Goal: Find specific page/section: Find specific page/section

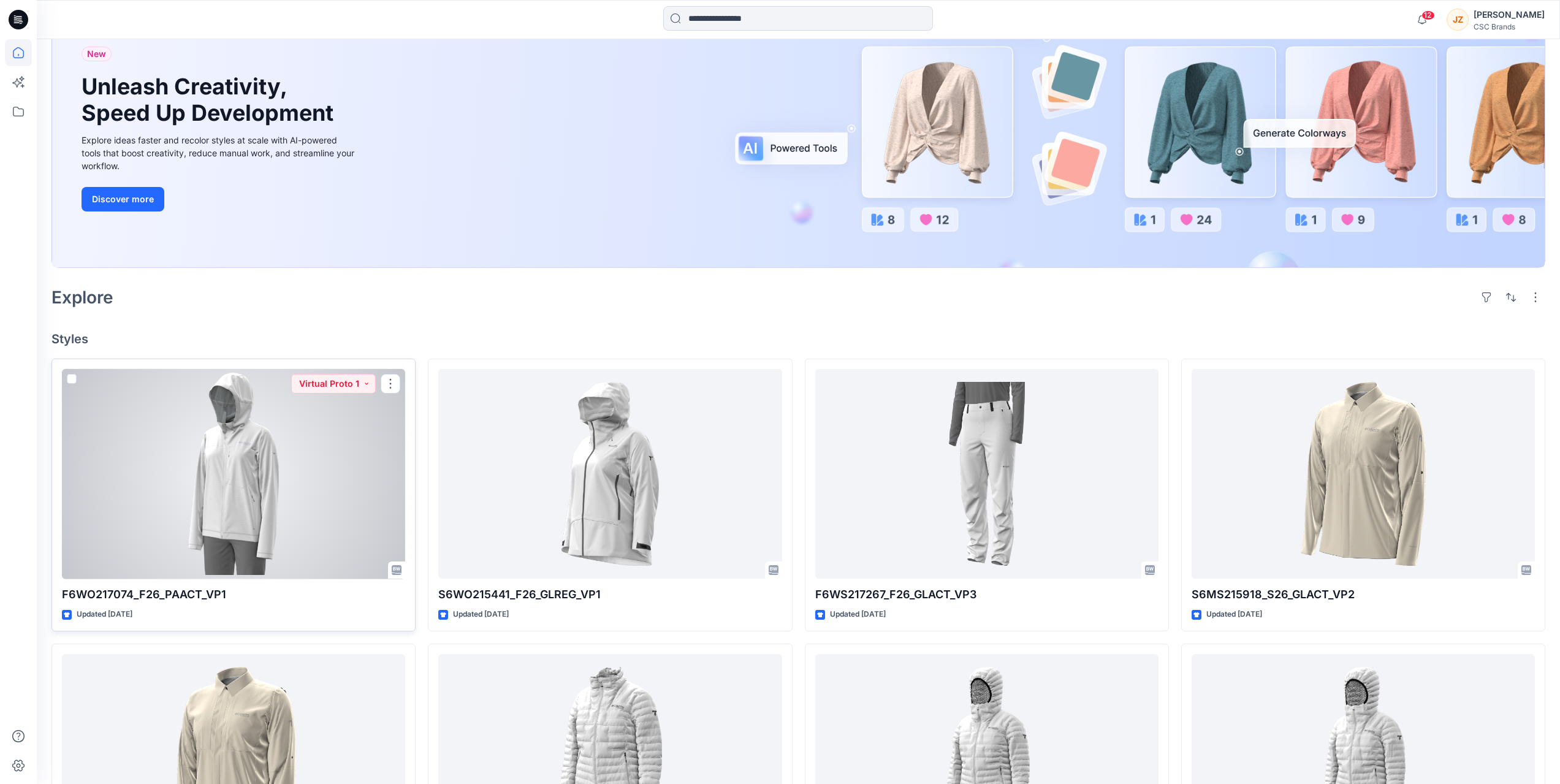
scroll to position [122, 0]
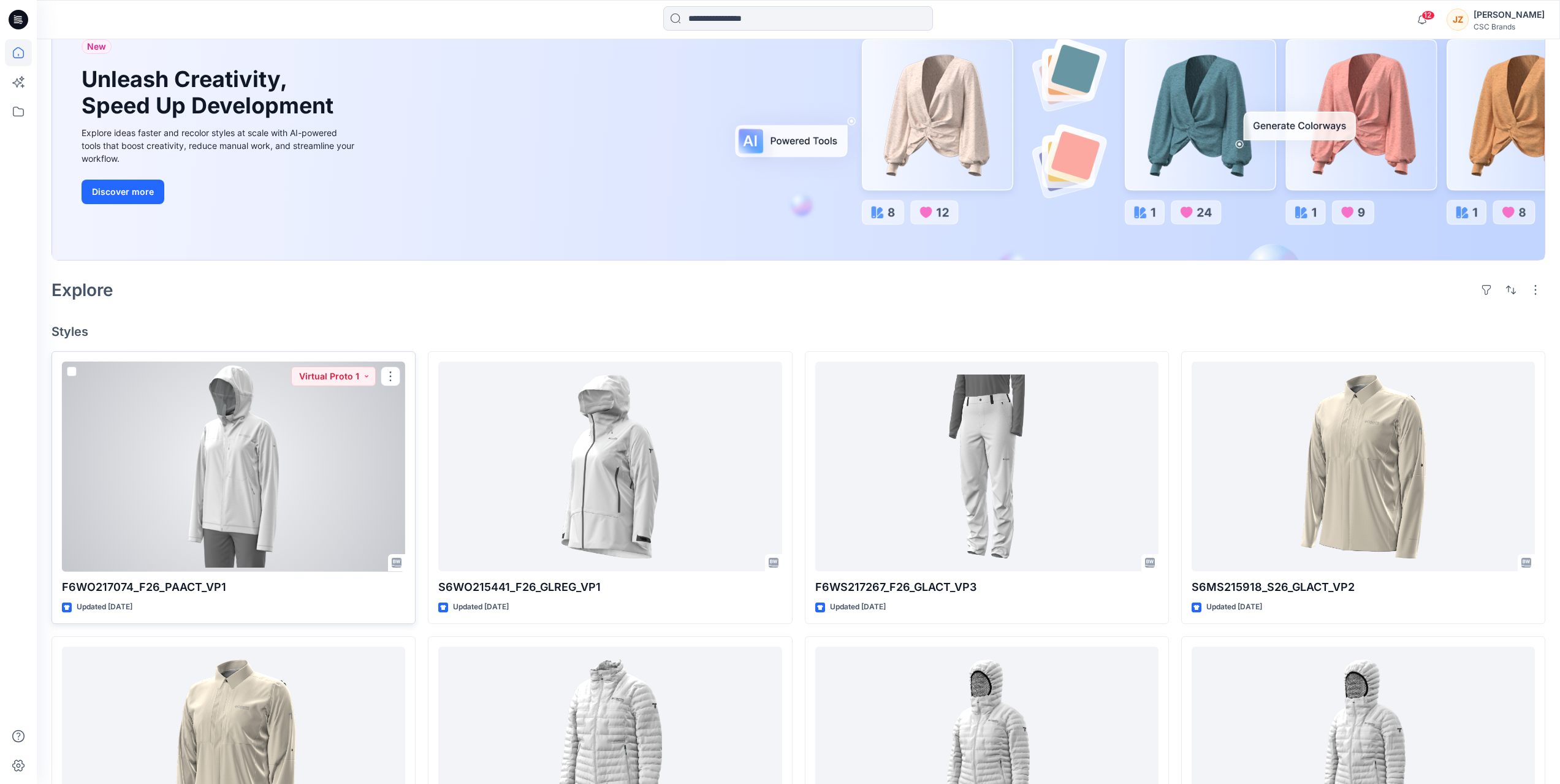
click at [239, 502] on div at bounding box center [234, 467] width 343 height 210
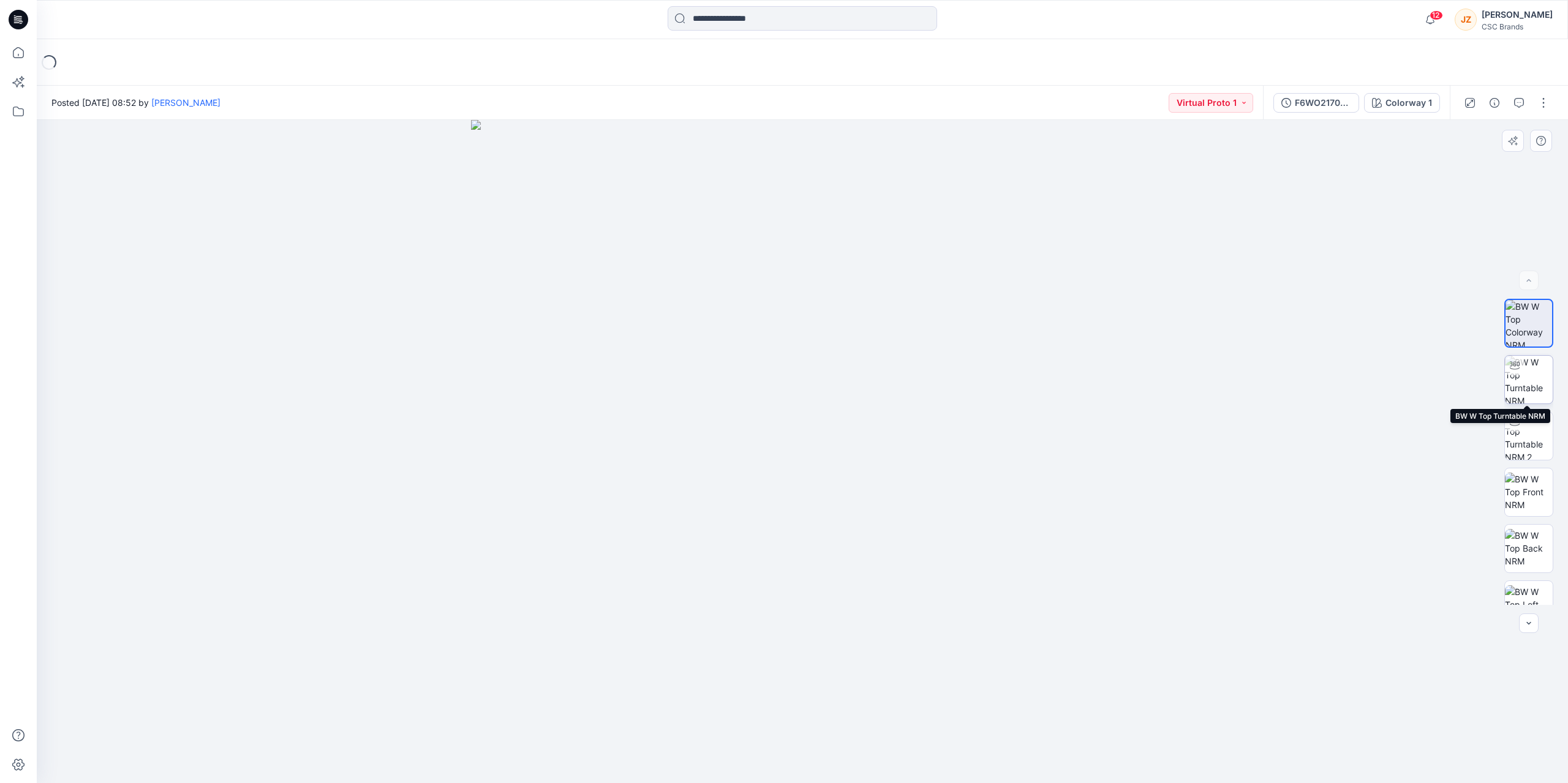
click at [1531, 383] on img at bounding box center [1528, 379] width 48 height 48
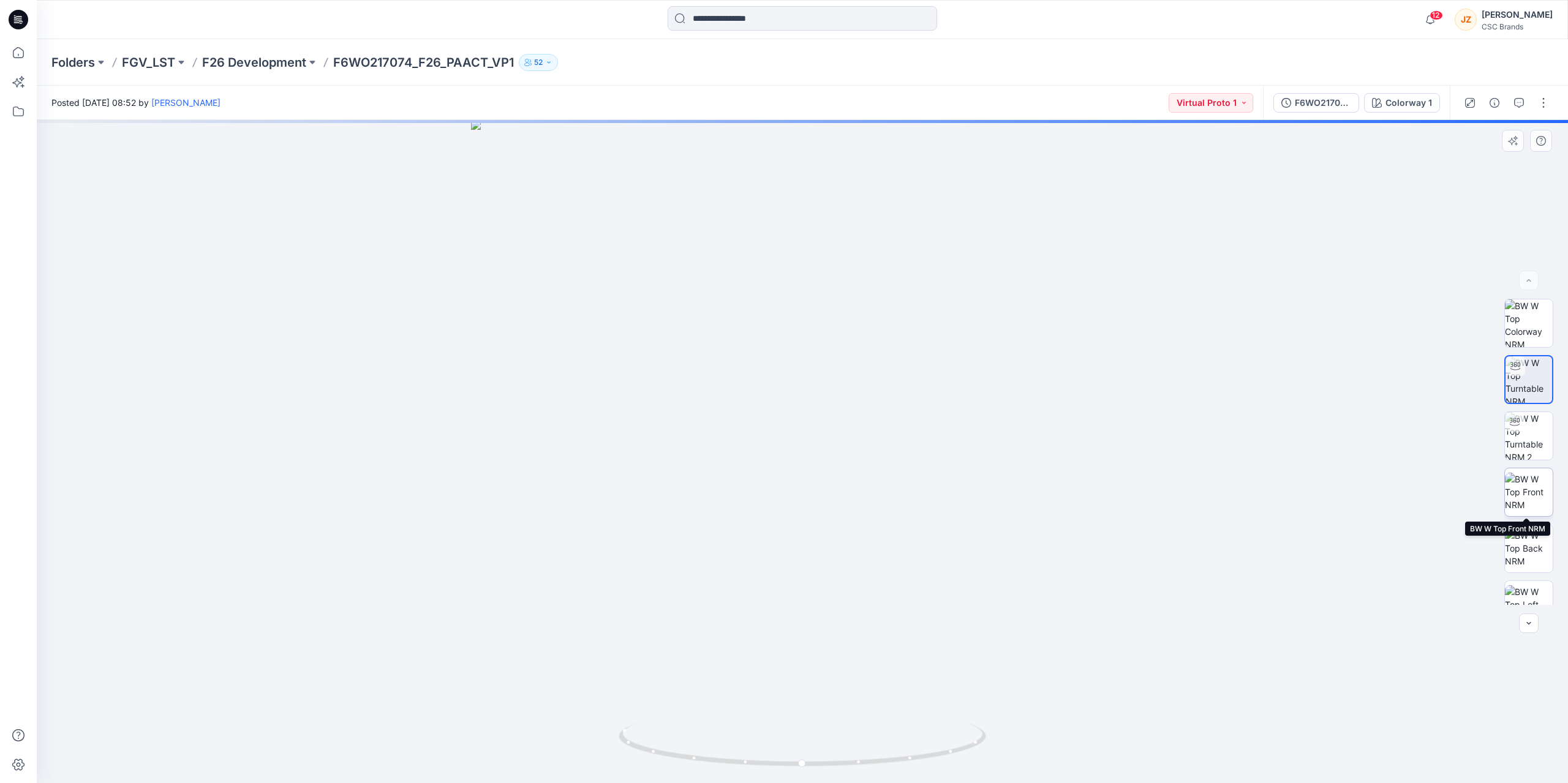
click at [1521, 487] on img at bounding box center [1528, 492] width 48 height 39
click at [859, 518] on img at bounding box center [802, 451] width 663 height 663
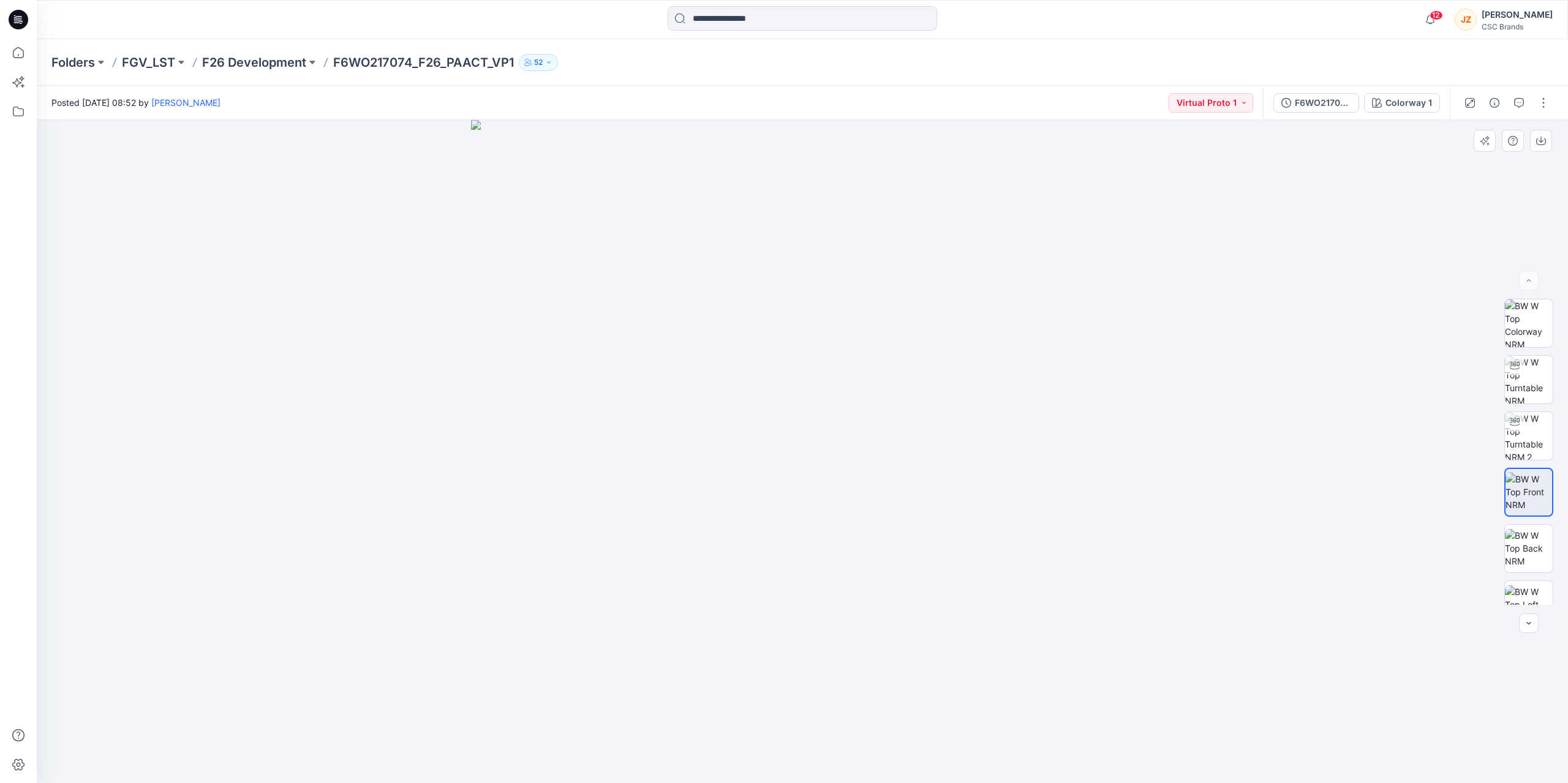
drag, startPoint x: 830, startPoint y: 541, endPoint x: 825, endPoint y: 478, distance: 63.2
drag, startPoint x: 877, startPoint y: 574, endPoint x: 861, endPoint y: 316, distance: 258.5
click at [861, 316] on img at bounding box center [802, 392] width 783 height 782
click at [1533, 559] on img at bounding box center [1528, 548] width 48 height 39
drag, startPoint x: 802, startPoint y: 523, endPoint x: 813, endPoint y: 292, distance: 231.3
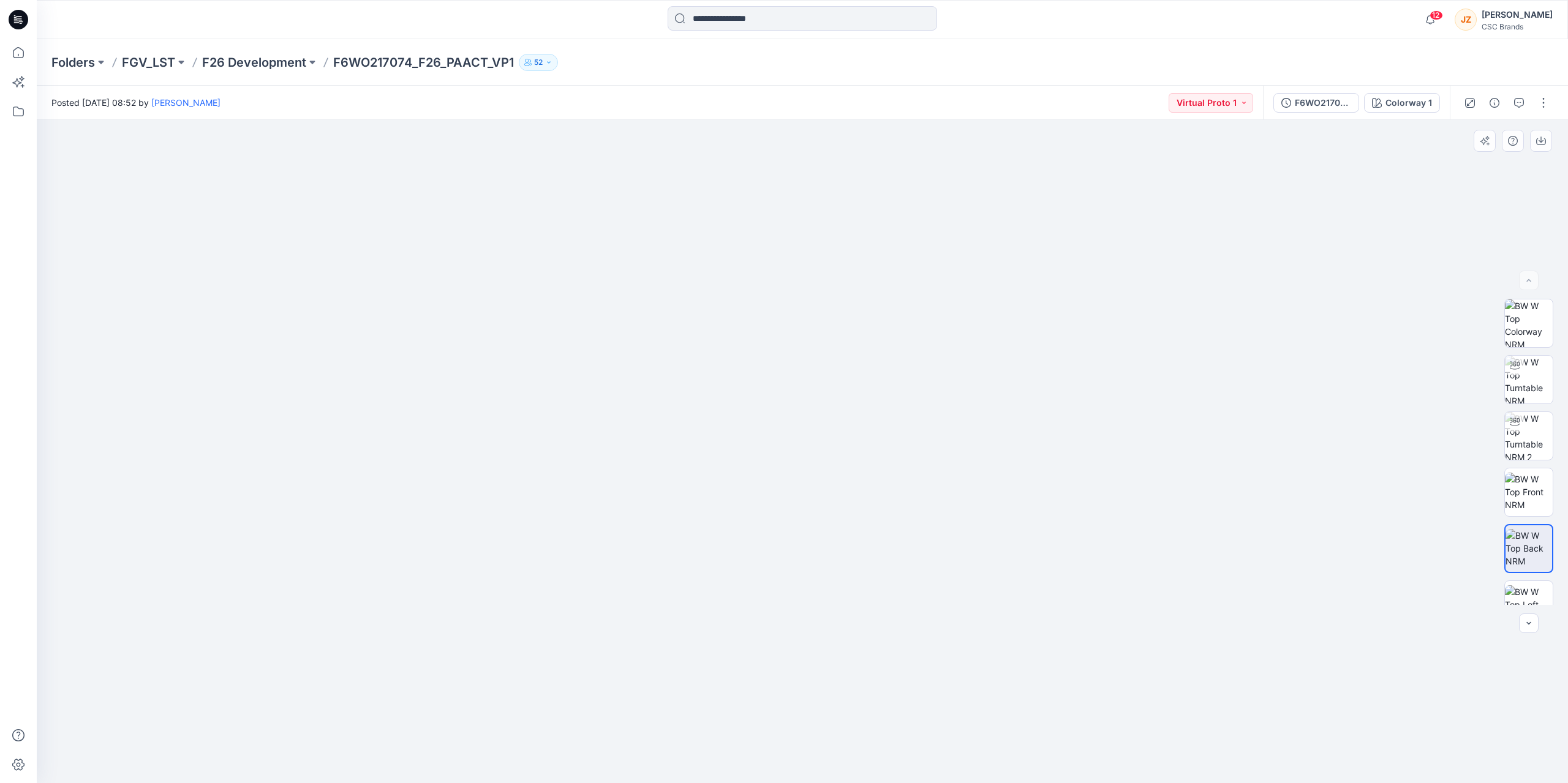
click at [813, 293] on img at bounding box center [802, 397] width 772 height 771
drag, startPoint x: 866, startPoint y: 403, endPoint x: 871, endPoint y: 452, distance: 49.3
click at [871, 452] on img at bounding box center [803, 411] width 796 height 743
click at [1526, 493] on img at bounding box center [1528, 492] width 48 height 39
drag, startPoint x: 845, startPoint y: 571, endPoint x: 834, endPoint y: 261, distance: 310.2
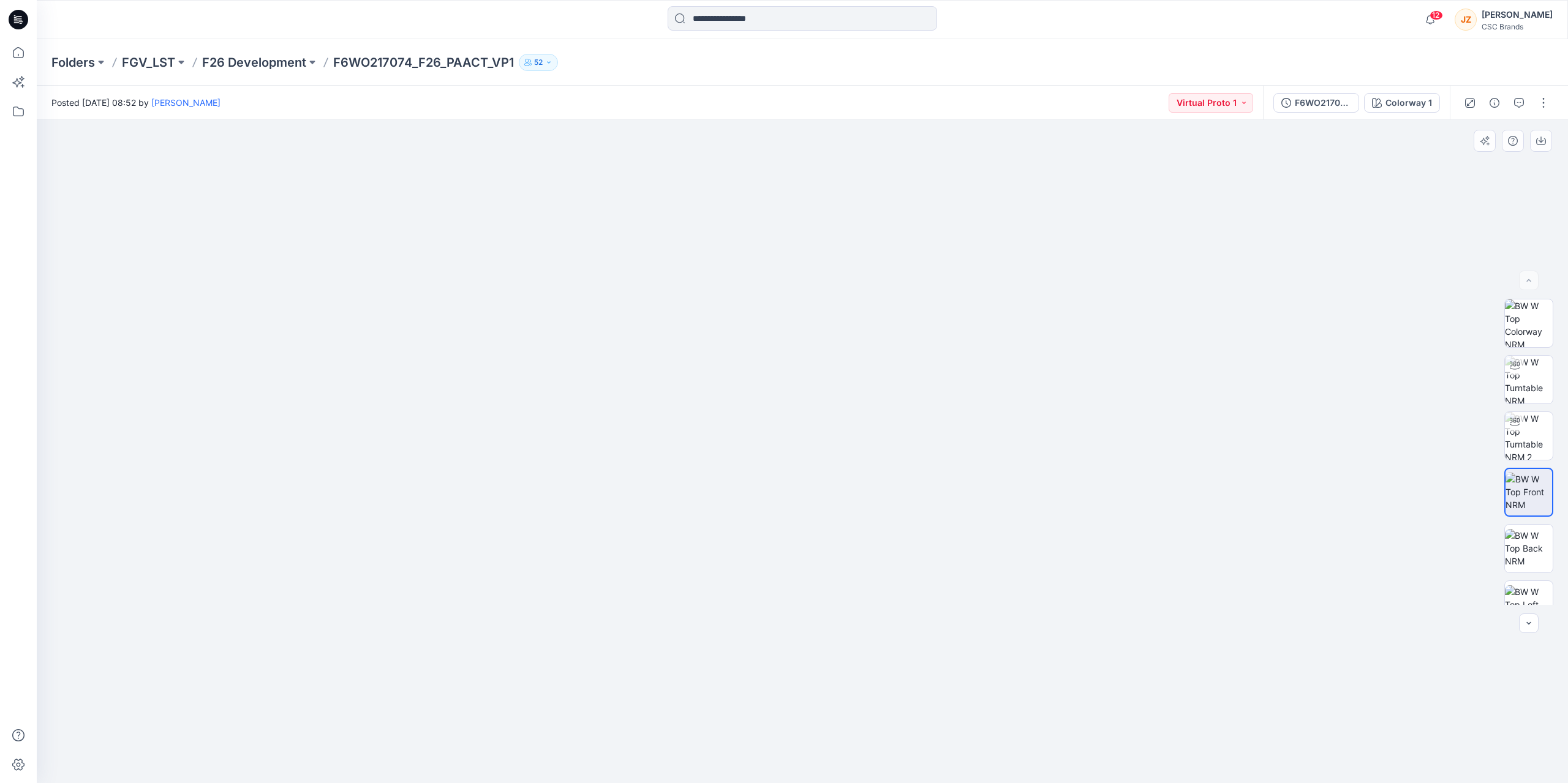
click at [834, 261] on img at bounding box center [803, 385] width 796 height 796
drag, startPoint x: 796, startPoint y: 447, endPoint x: 806, endPoint y: 197, distance: 250.2
click at [806, 197] on img at bounding box center [802, 451] width 663 height 663
drag, startPoint x: 812, startPoint y: 424, endPoint x: 798, endPoint y: 336, distance: 89.1
drag, startPoint x: 830, startPoint y: 497, endPoint x: 819, endPoint y: 368, distance: 129.5
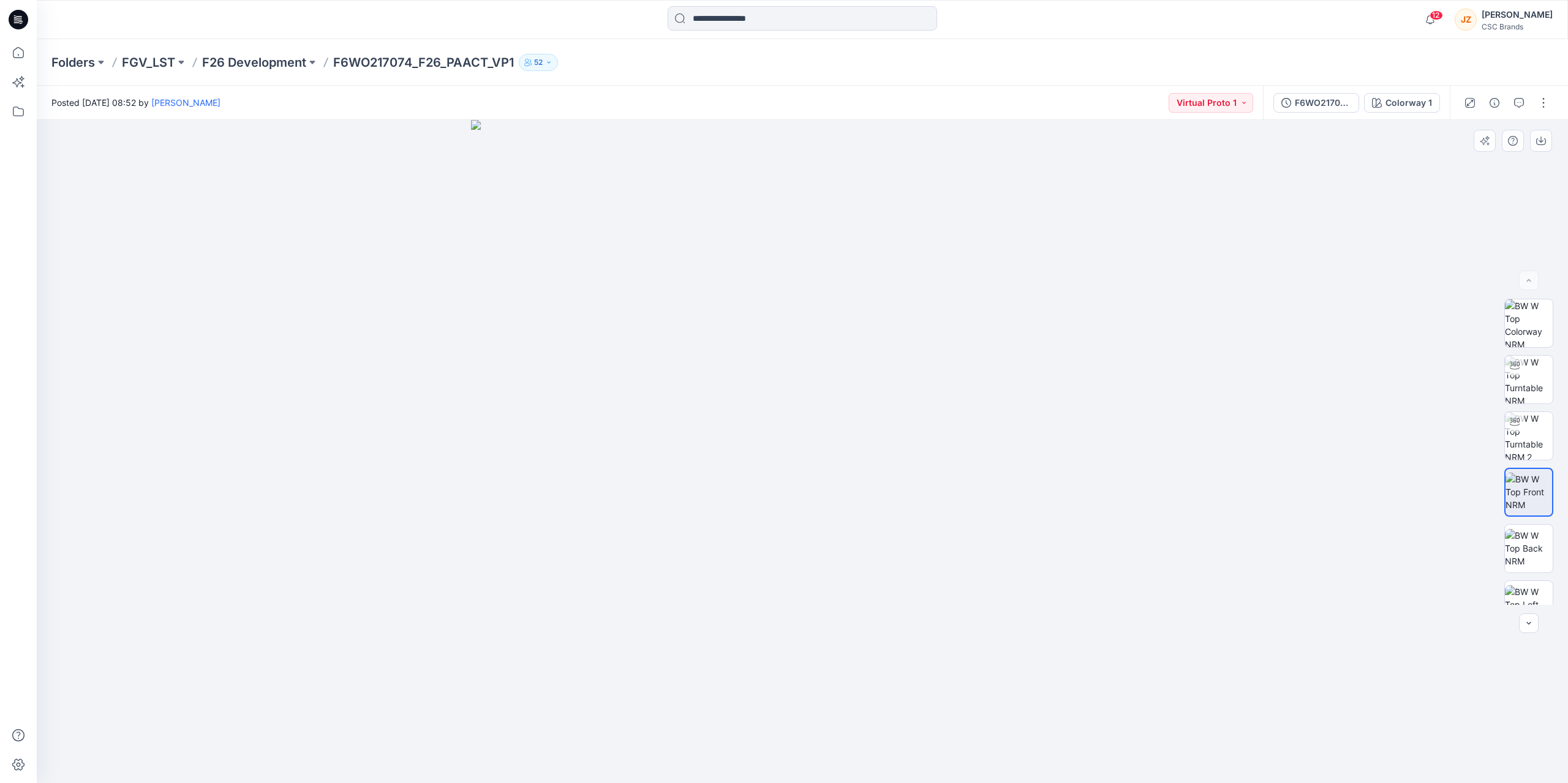
click at [819, 368] on img at bounding box center [802, 451] width 663 height 663
click at [325, 225] on div at bounding box center [802, 451] width 1531 height 663
drag, startPoint x: 866, startPoint y: 565, endPoint x: 823, endPoint y: 148, distance: 419.2
click at [823, 148] on img at bounding box center [802, 397] width 772 height 771
click at [264, 58] on p "F26 Development" at bounding box center [254, 62] width 104 height 17
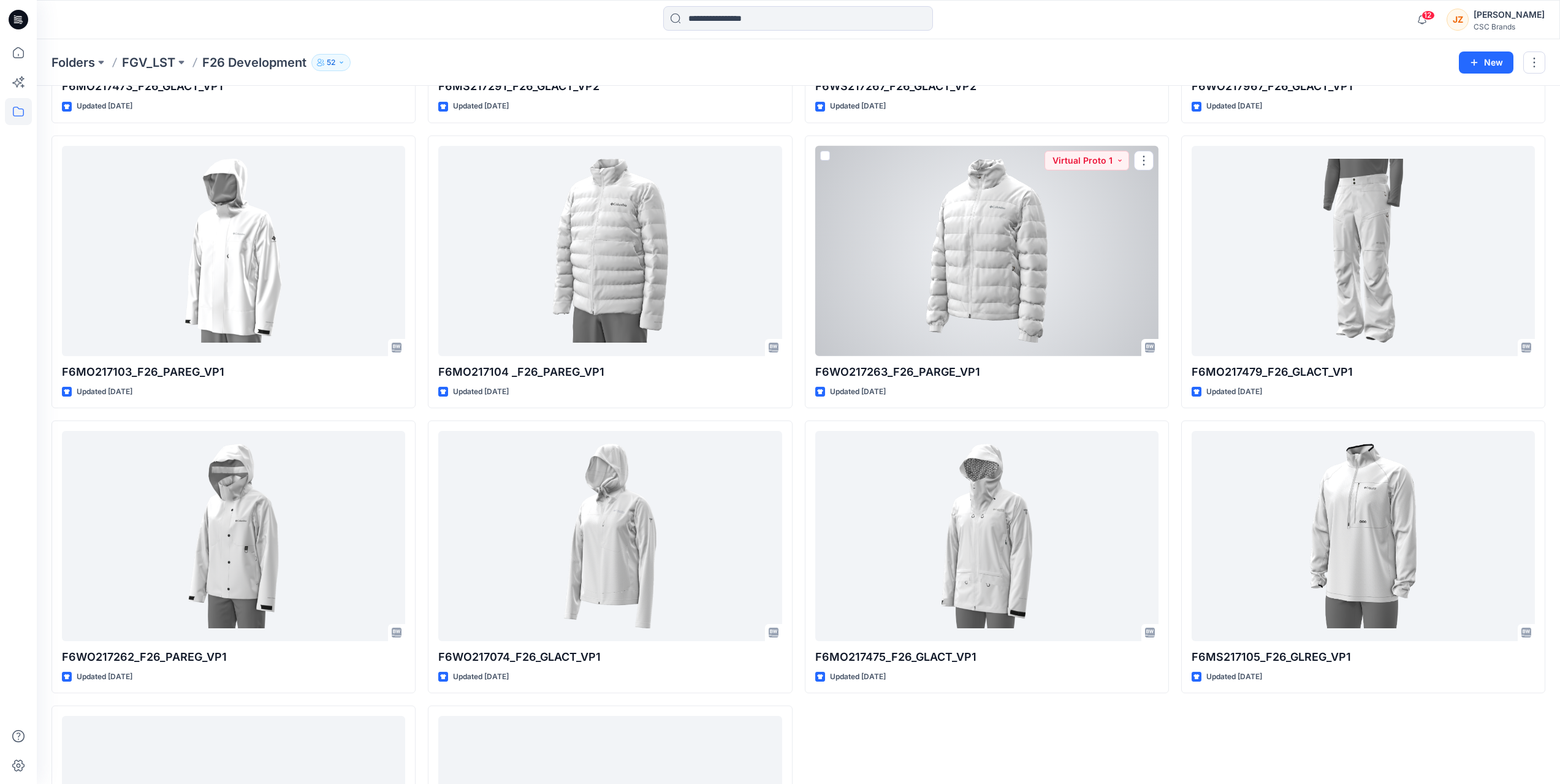
scroll to position [1172, 0]
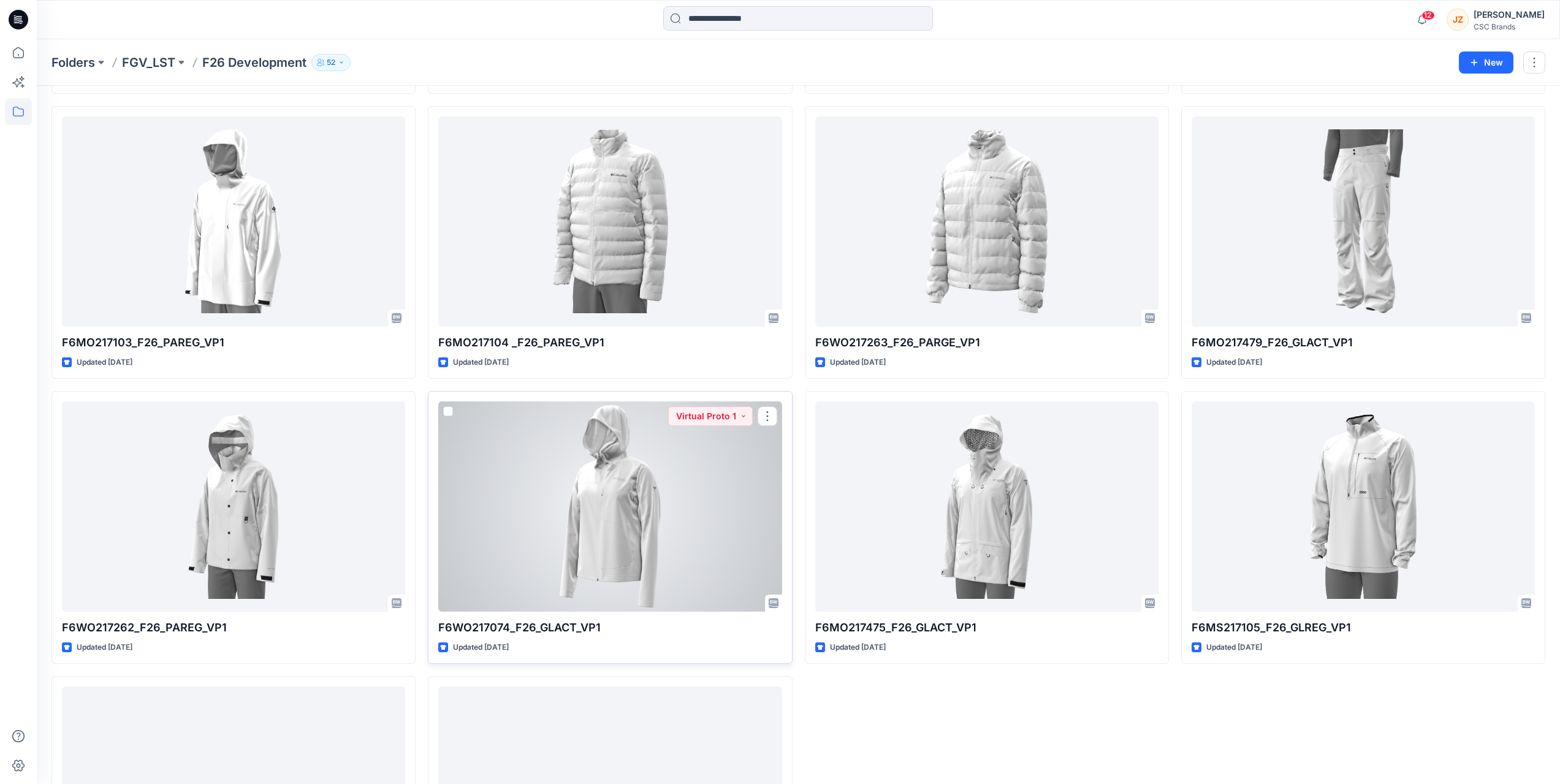
click at [625, 530] on div at bounding box center [609, 506] width 343 height 210
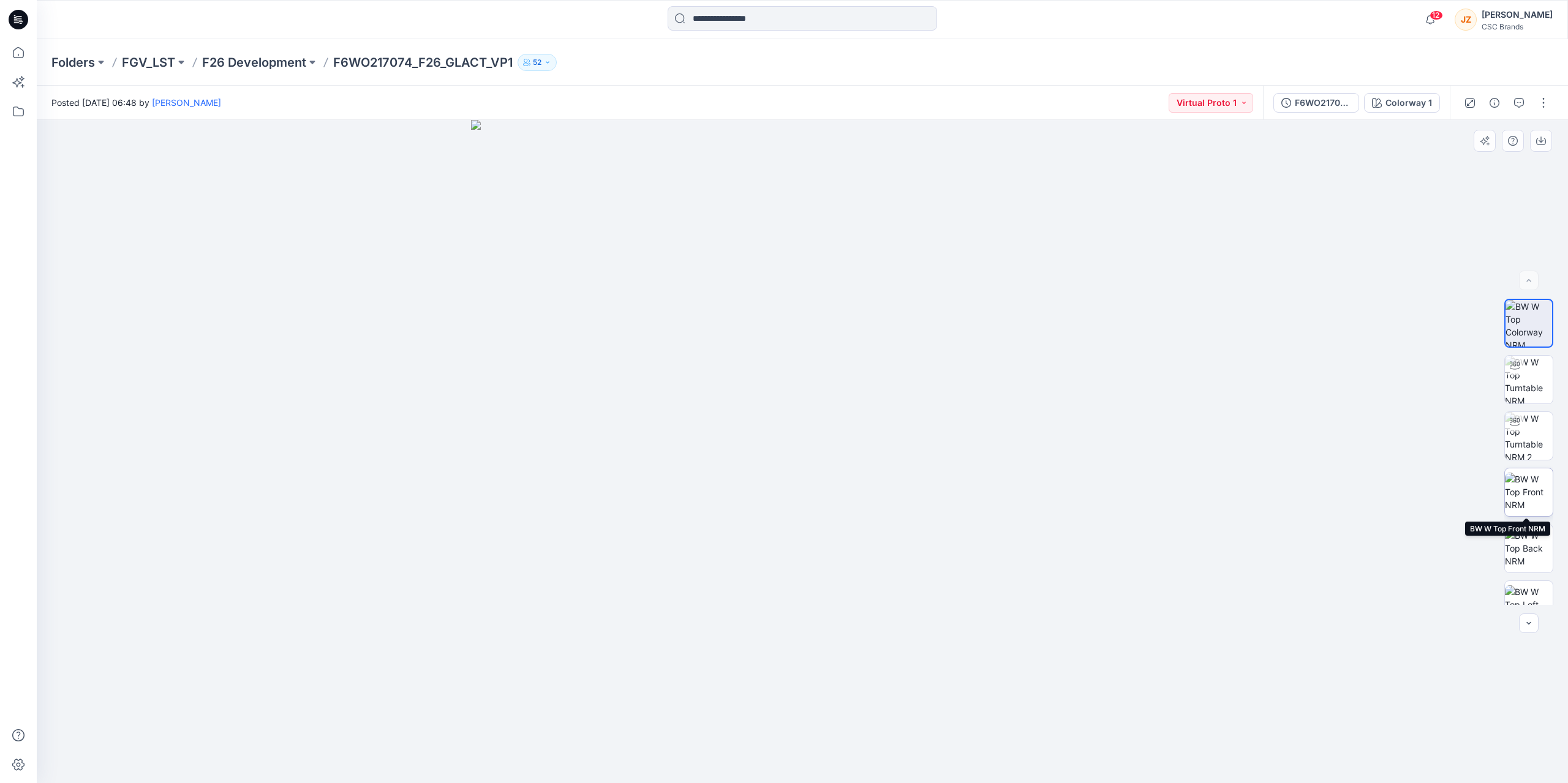
click at [1524, 490] on img at bounding box center [1528, 492] width 48 height 39
drag, startPoint x: 892, startPoint y: 502, endPoint x: 842, endPoint y: 335, distance: 174.3
click at [842, 335] on img at bounding box center [802, 397] width 772 height 771
drag, startPoint x: 852, startPoint y: 522, endPoint x: 853, endPoint y: 582, distance: 60.0
click at [853, 582] on img at bounding box center [803, 415] width 796 height 735
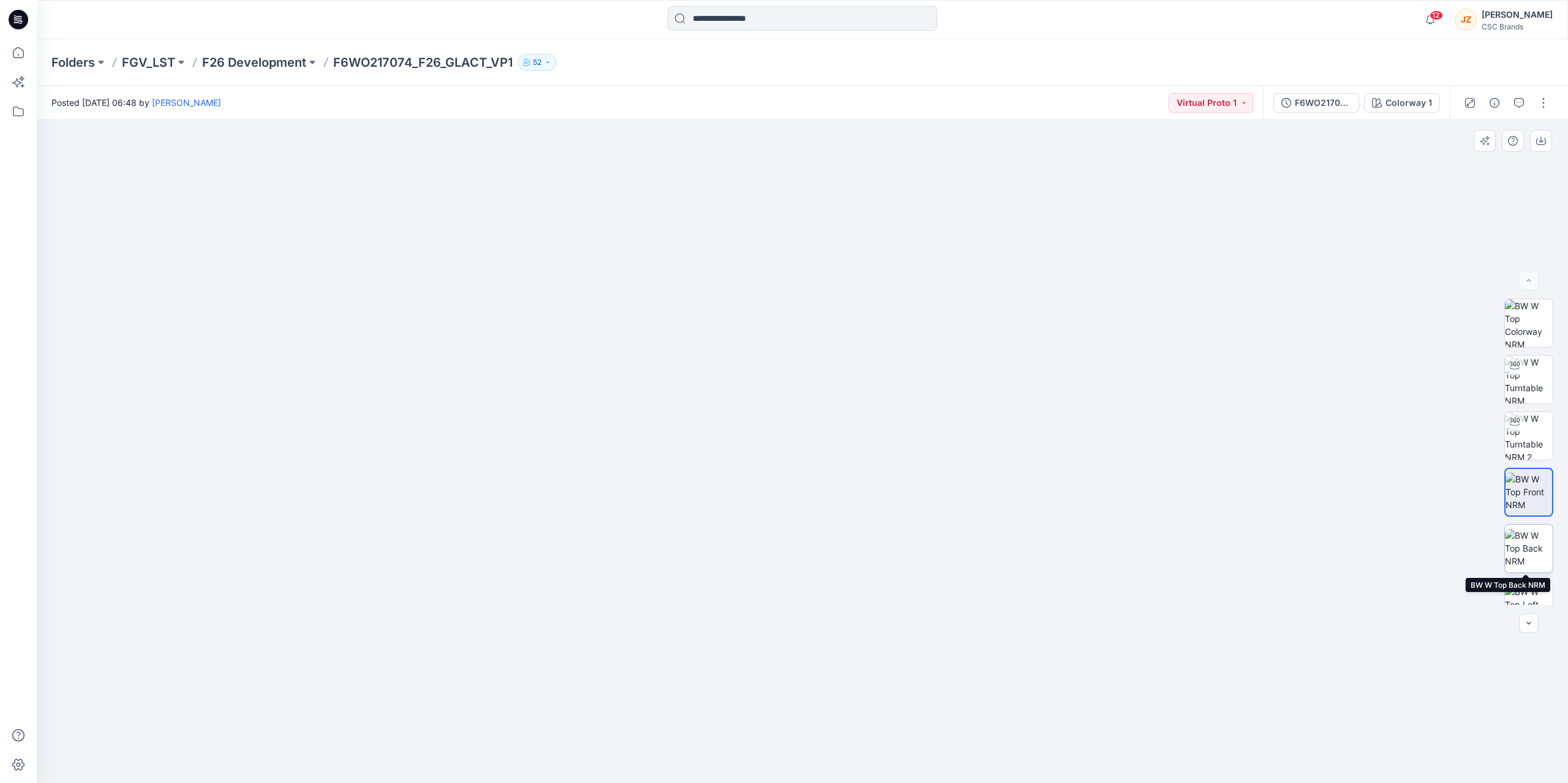
click at [1522, 553] on img at bounding box center [1528, 548] width 48 height 39
click at [1530, 485] on img at bounding box center [1528, 492] width 48 height 39
drag, startPoint x: 854, startPoint y: 623, endPoint x: 845, endPoint y: 535, distance: 88.5
click at [845, 535] on img at bounding box center [802, 392] width 783 height 782
drag, startPoint x: 832, startPoint y: 539, endPoint x: 834, endPoint y: 562, distance: 23.1
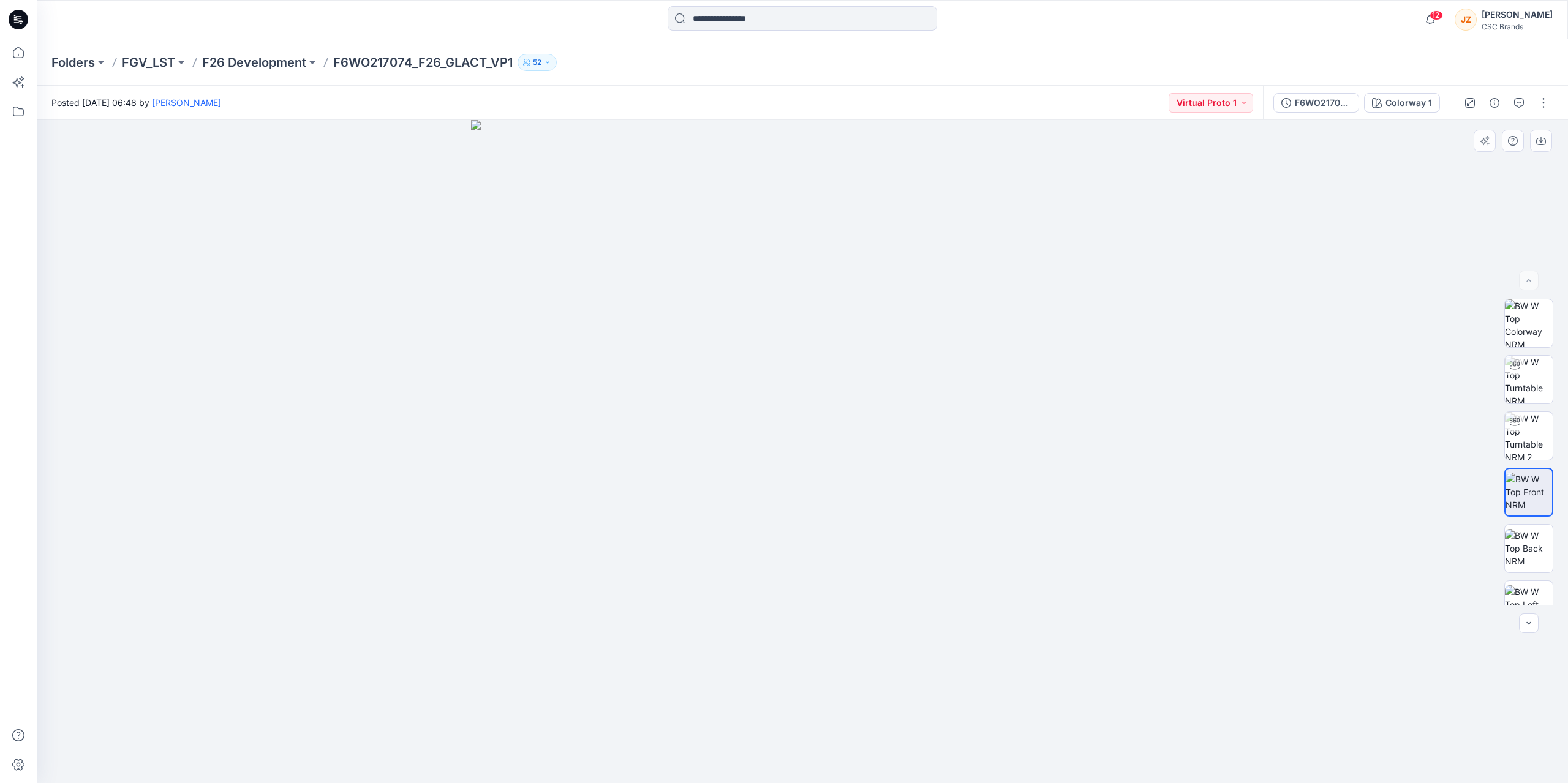
click at [834, 562] on img at bounding box center [802, 451] width 663 height 663
click at [1527, 626] on icon "button" at bounding box center [1529, 623] width 10 height 10
click at [1529, 617] on button "button" at bounding box center [1529, 623] width 19 height 19
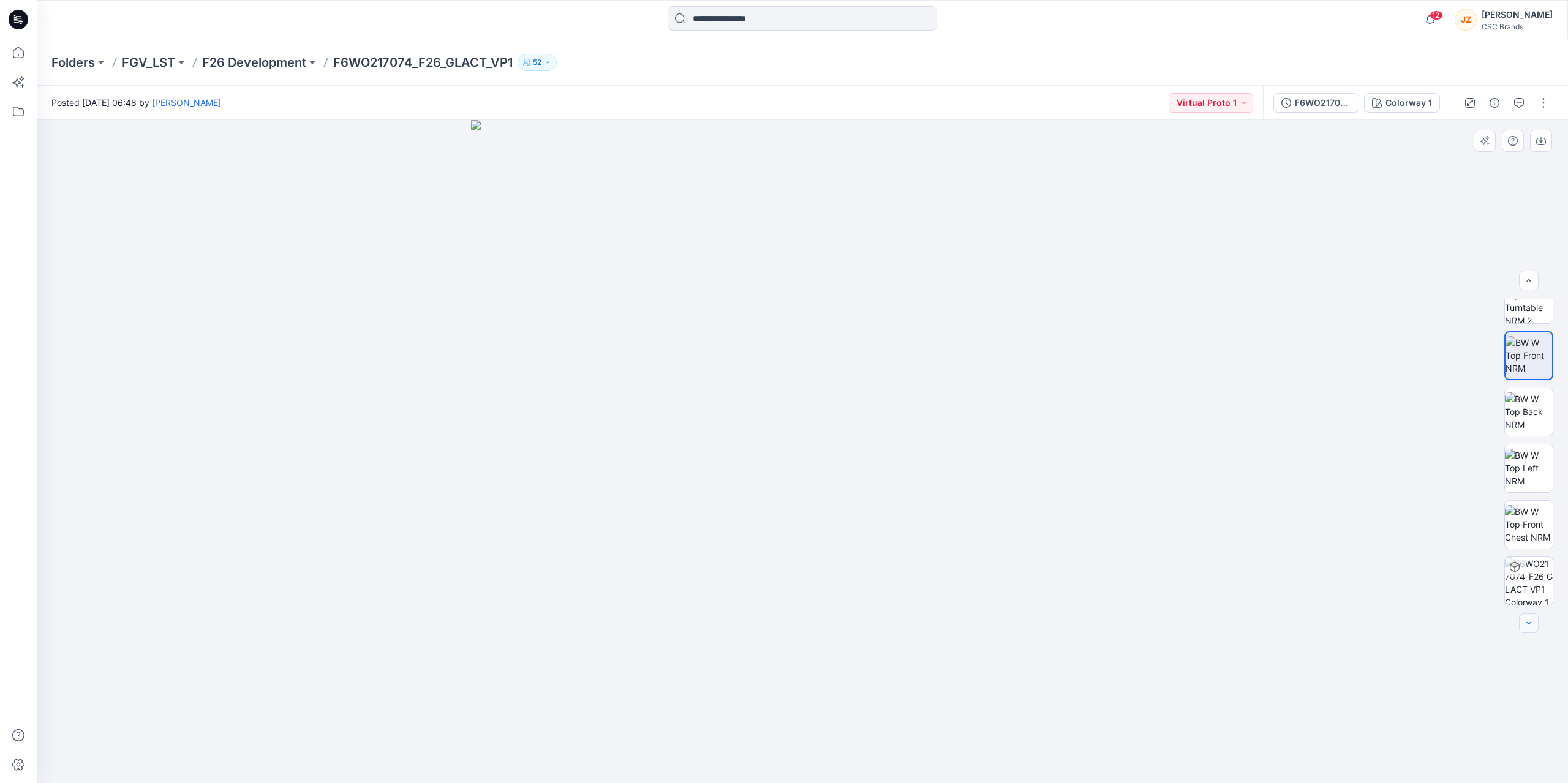
click at [1528, 617] on div at bounding box center [1529, 623] width 19 height 19
click at [1529, 416] on img at bounding box center [1528, 411] width 48 height 39
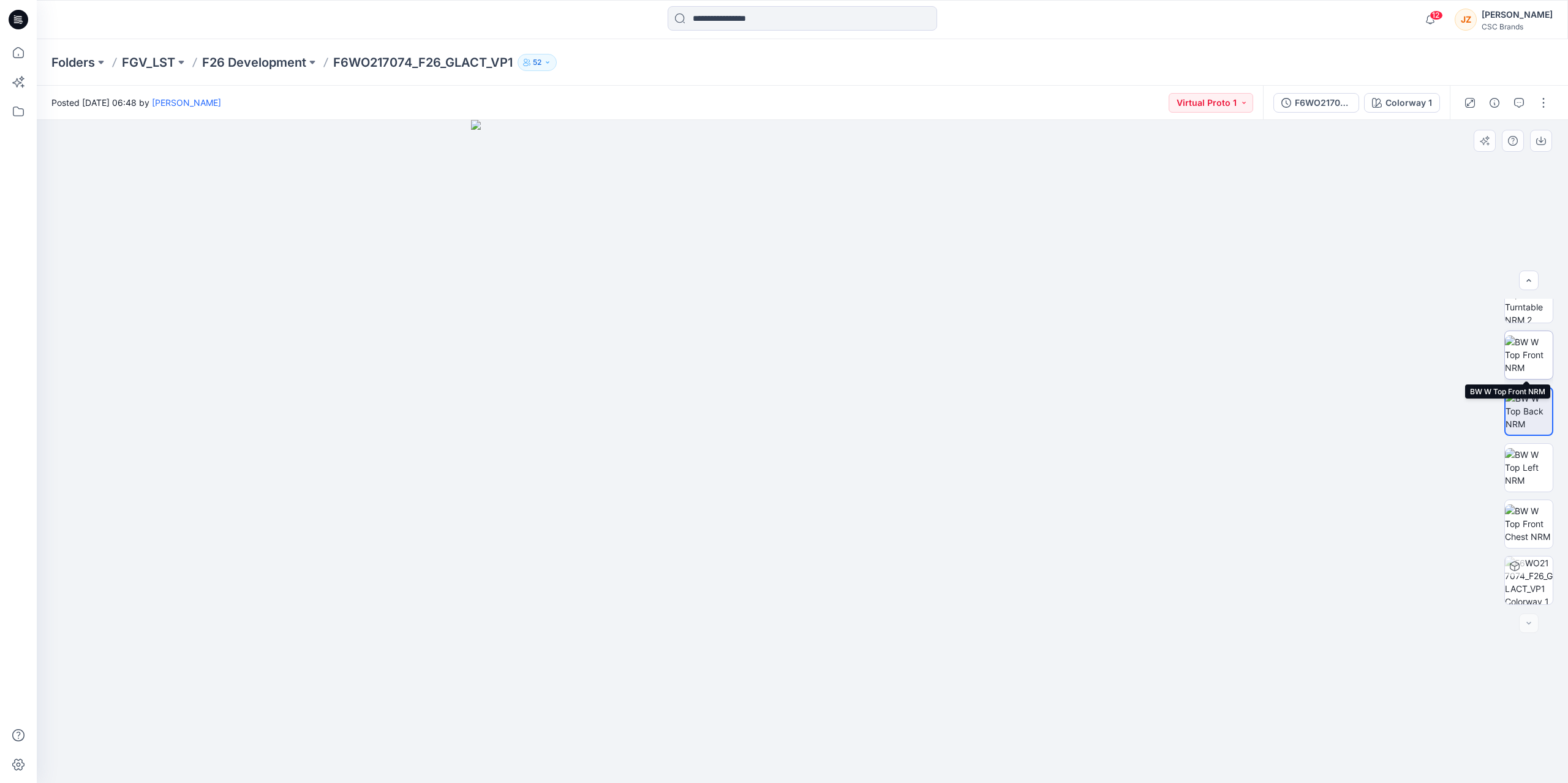
click at [1528, 353] on img at bounding box center [1528, 355] width 48 height 39
click at [1170, 466] on div at bounding box center [802, 451] width 1531 height 663
click at [847, 362] on img at bounding box center [802, 451] width 663 height 663
click at [283, 204] on div at bounding box center [802, 451] width 1531 height 663
drag, startPoint x: 852, startPoint y: 487, endPoint x: 852, endPoint y: 497, distance: 10.0
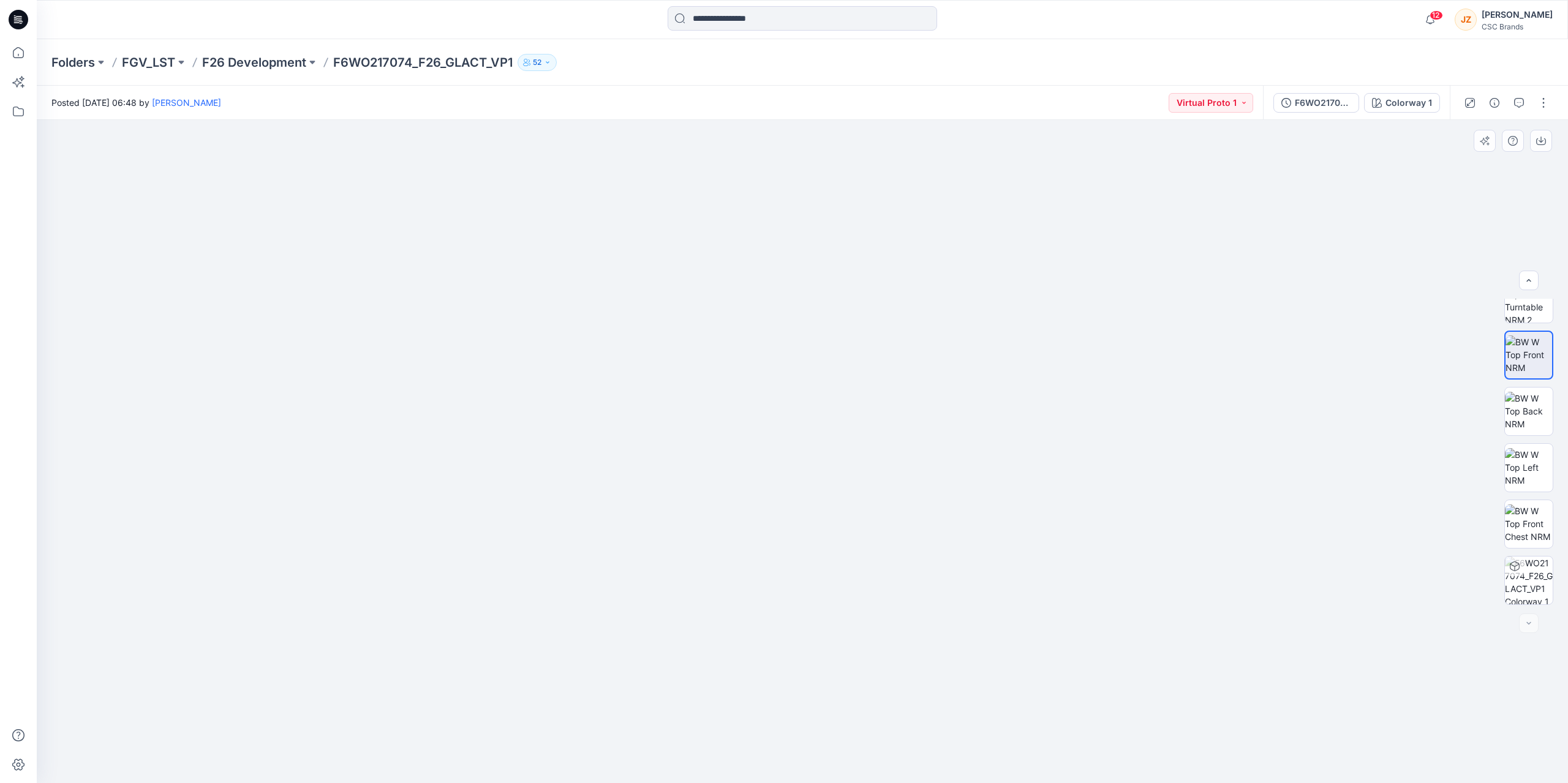
click at [852, 497] on img at bounding box center [802, 438] width 718 height 689
drag, startPoint x: 824, startPoint y: 484, endPoint x: 820, endPoint y: 473, distance: 11.7
drag, startPoint x: 807, startPoint y: 481, endPoint x: 807, endPoint y: 454, distance: 27.0
click at [807, 454] on img at bounding box center [802, 451] width 663 height 663
drag, startPoint x: 809, startPoint y: 475, endPoint x: 805, endPoint y: 446, distance: 29.3
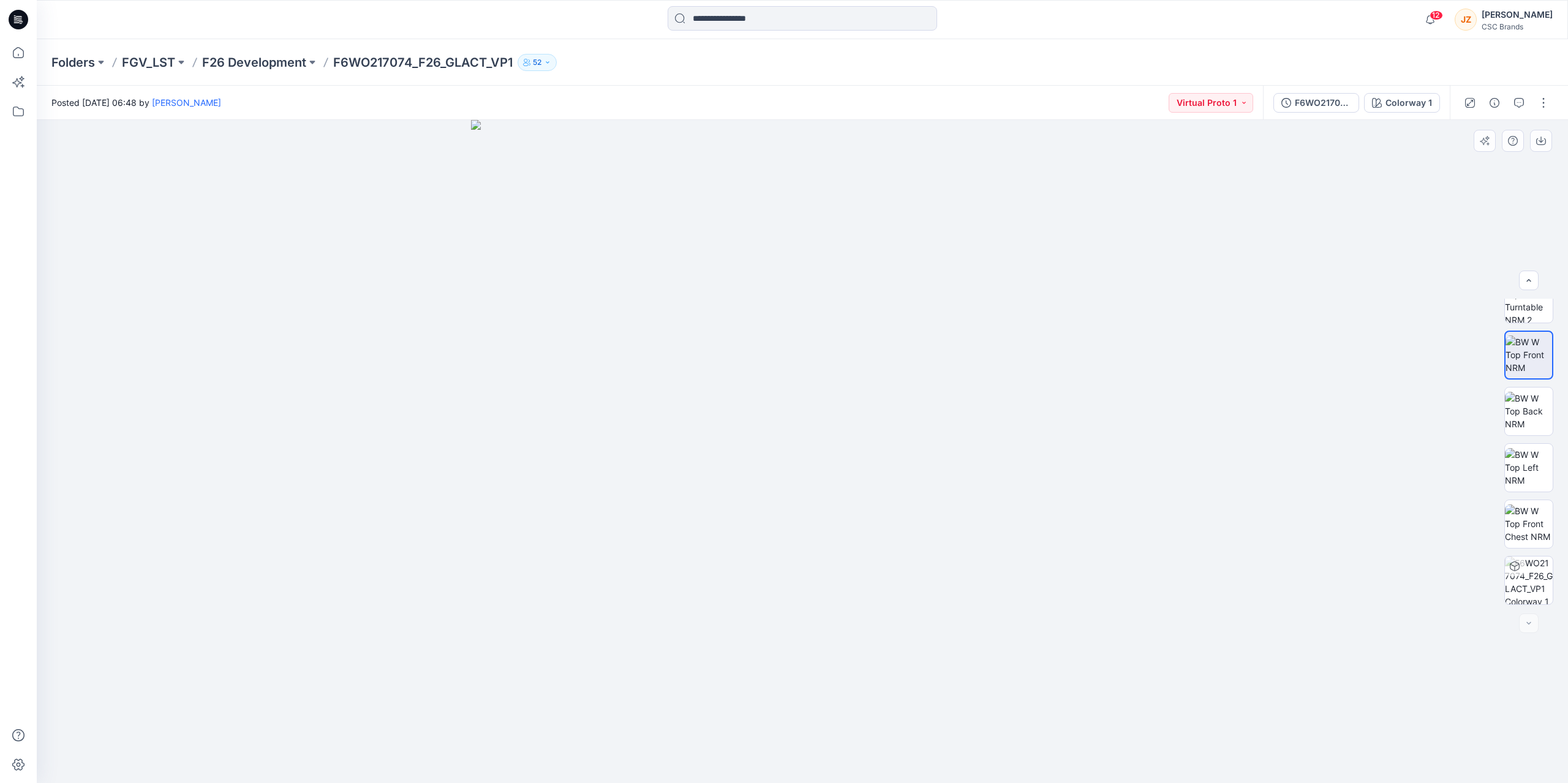
drag, startPoint x: 814, startPoint y: 493, endPoint x: 814, endPoint y: 464, distance: 29.0
click at [814, 464] on img at bounding box center [802, 451] width 663 height 663
drag, startPoint x: 839, startPoint y: 596, endPoint x: 839, endPoint y: 375, distance: 221.0
click at [839, 375] on img at bounding box center [802, 397] width 772 height 771
click at [277, 58] on p "F26 Development" at bounding box center [254, 62] width 104 height 17
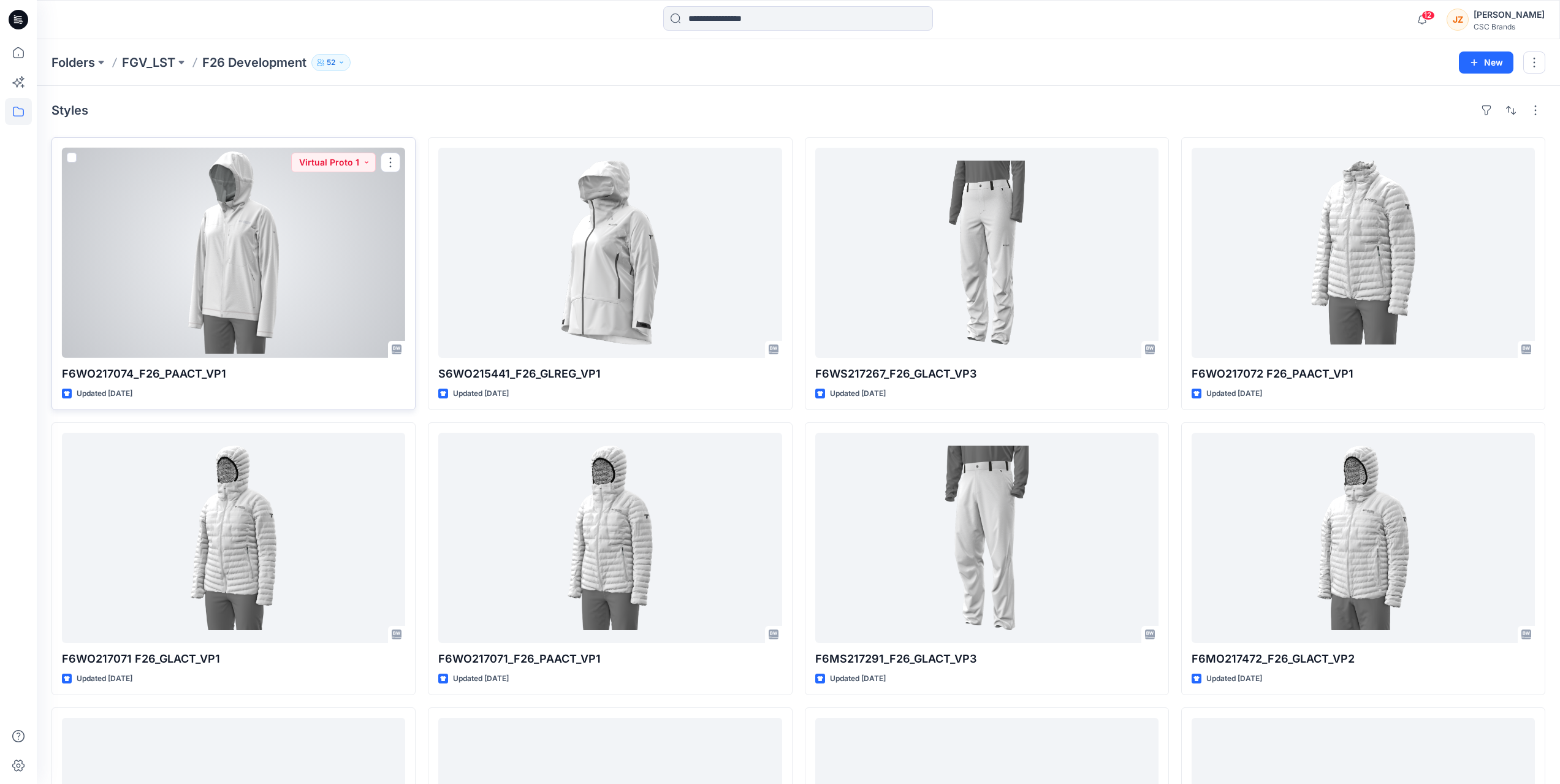
click at [238, 259] on div at bounding box center [234, 253] width 343 height 210
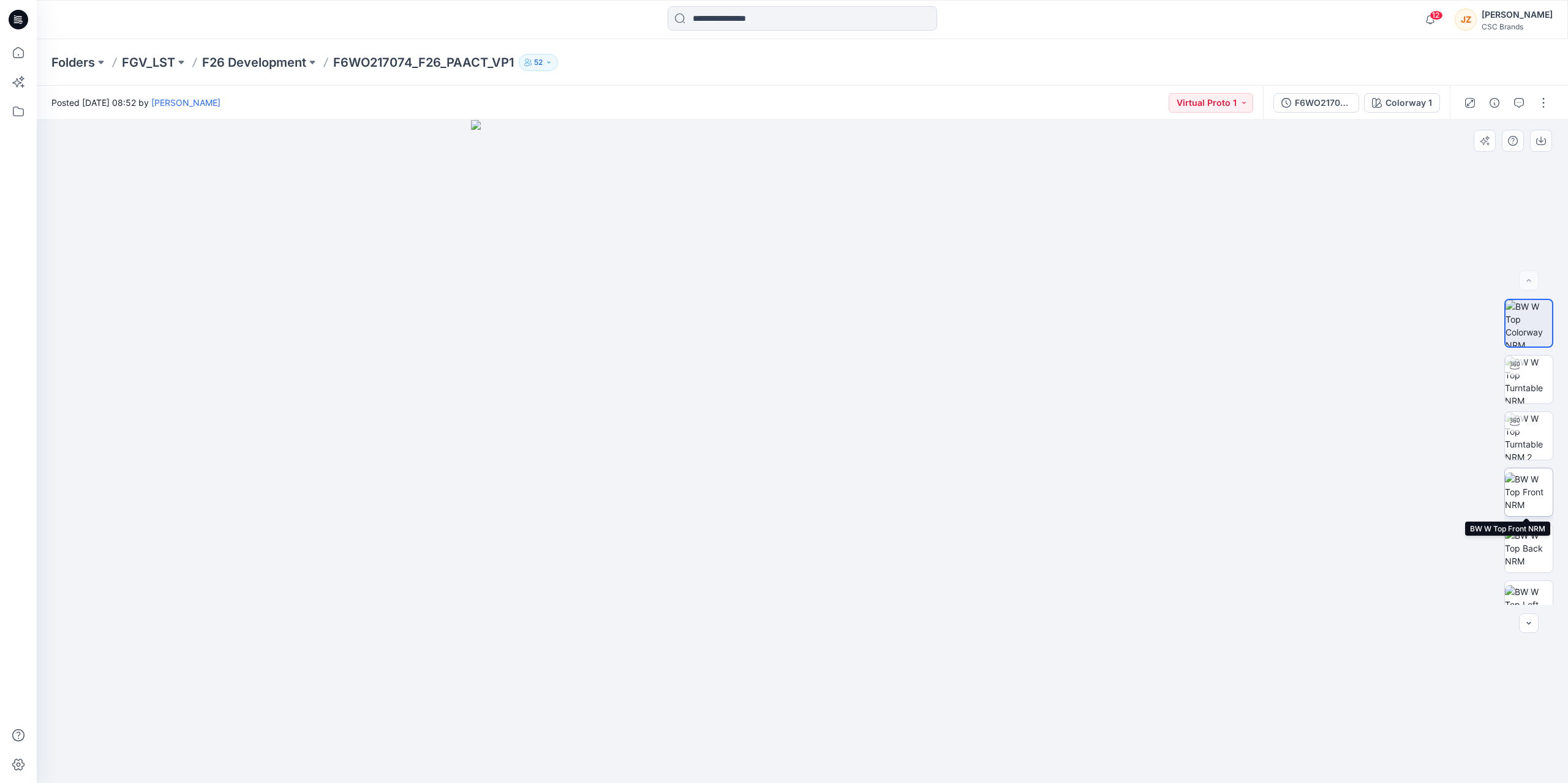
click at [1521, 502] on img at bounding box center [1528, 492] width 48 height 39
drag, startPoint x: 848, startPoint y: 459, endPoint x: 827, endPoint y: 248, distance: 212.0
click at [827, 248] on img at bounding box center [802, 386] width 794 height 793
drag, startPoint x: 805, startPoint y: 471, endPoint x: 779, endPoint y: 381, distance: 93.7
click at [779, 381] on img at bounding box center [802, 451] width 663 height 663
